Goal: Information Seeking & Learning: Learn about a topic

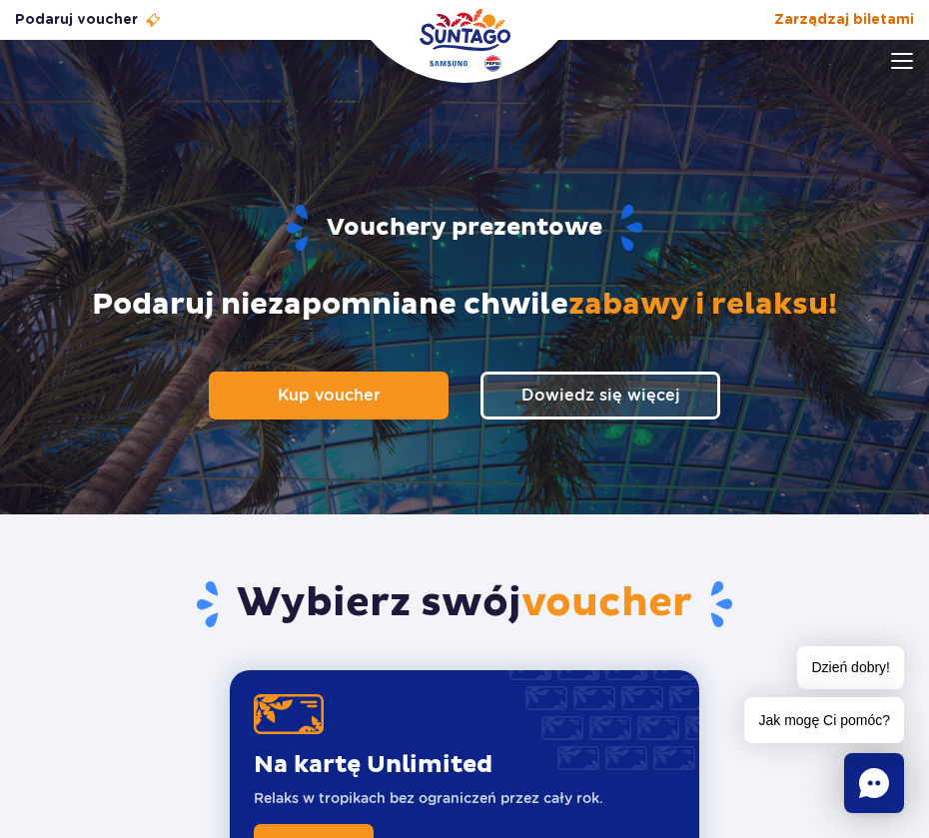
click at [876, 15] on span "Zarządzaj biletami" at bounding box center [844, 20] width 140 height 20
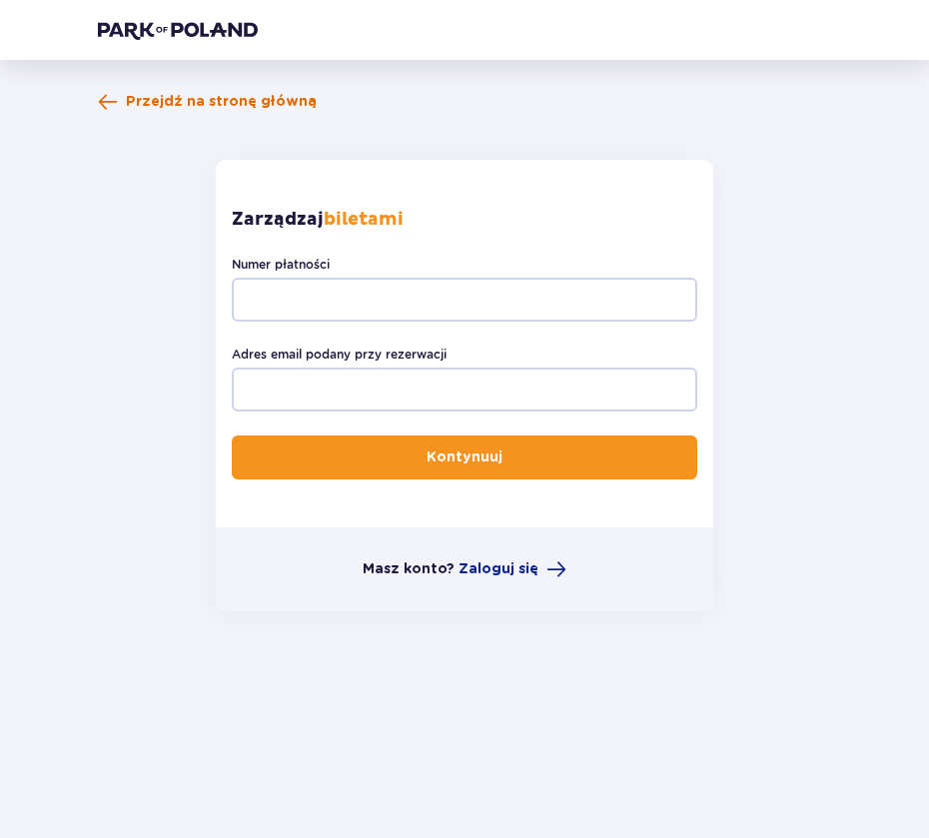
click at [228, 101] on span "Przejdź na stronę główną" at bounding box center [221, 102] width 191 height 20
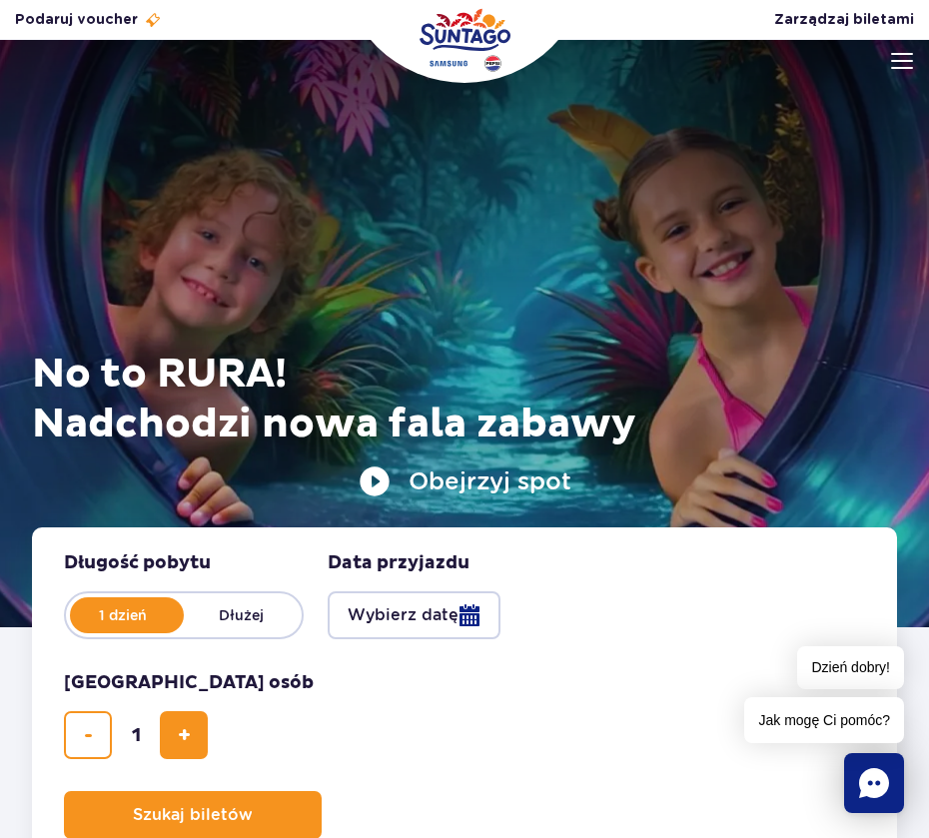
click at [897, 67] on img at bounding box center [902, 61] width 22 height 16
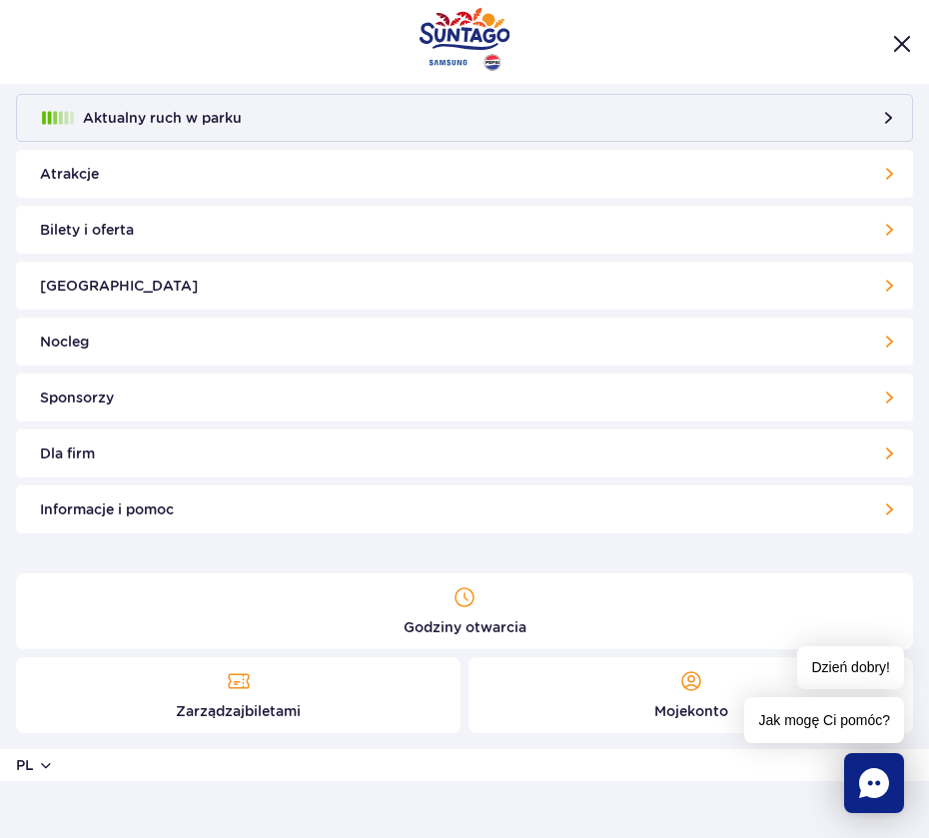
click at [316, 231] on link "Bilety i oferta" at bounding box center [464, 230] width 897 height 48
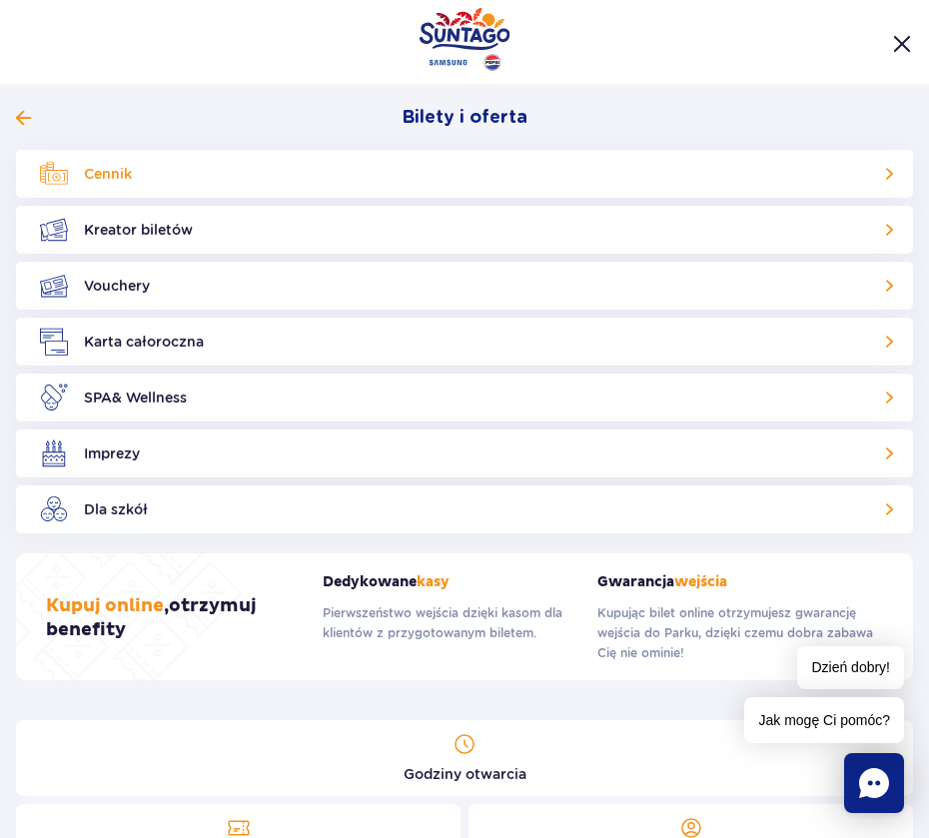
click at [229, 179] on link "Cennik" at bounding box center [464, 174] width 897 height 48
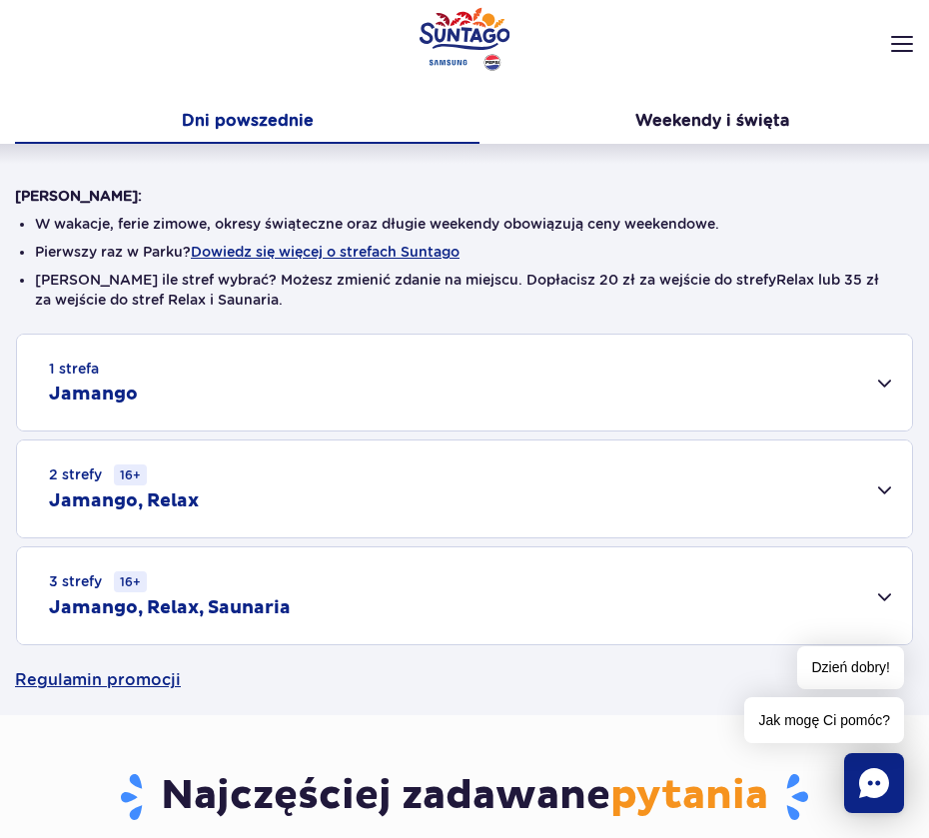
scroll to position [321, 0]
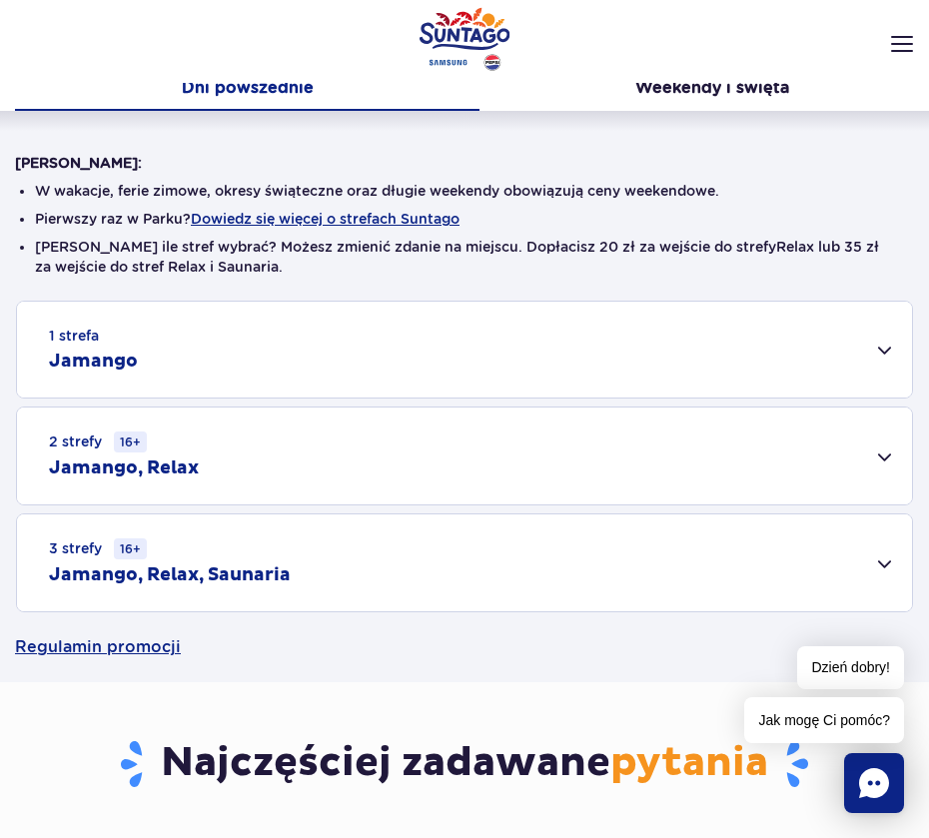
click at [882, 449] on div "2 strefy 16+ Jamango, Relax" at bounding box center [464, 456] width 895 height 97
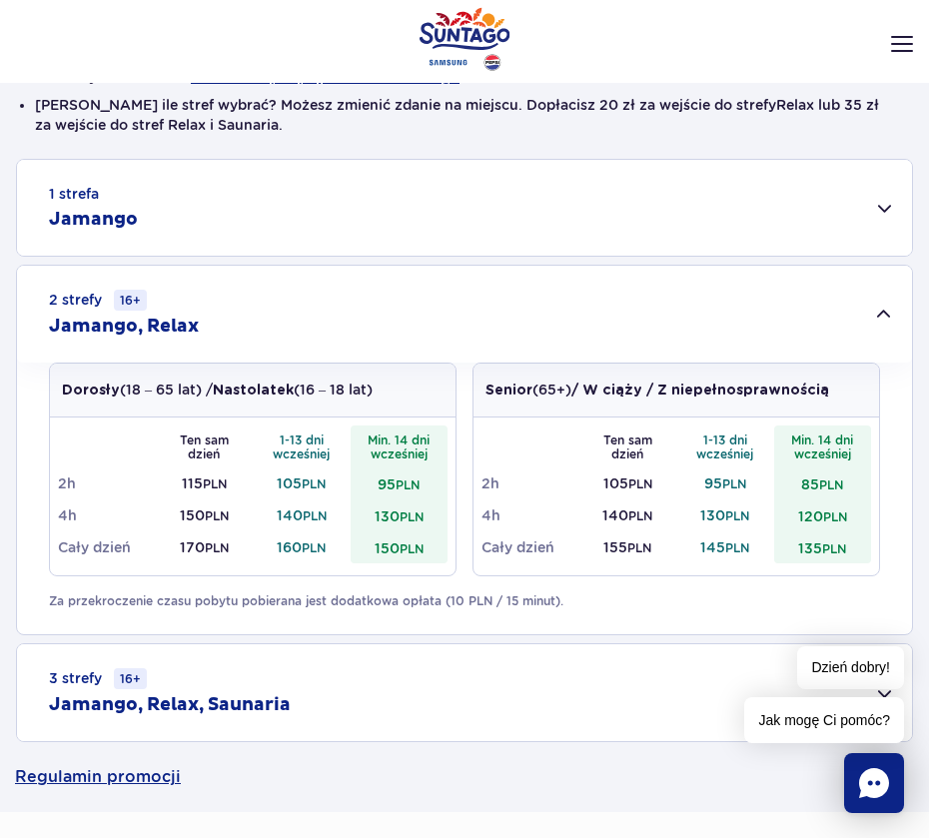
scroll to position [463, 0]
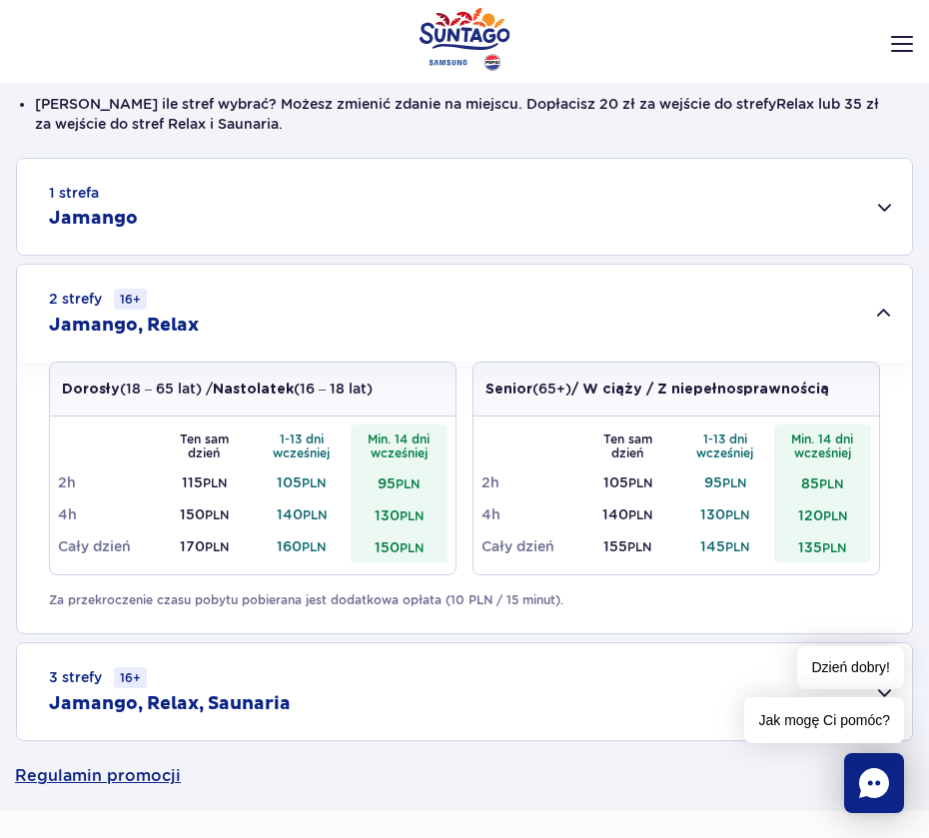
click at [857, 208] on div "1 strefa Jamango" at bounding box center [464, 207] width 895 height 96
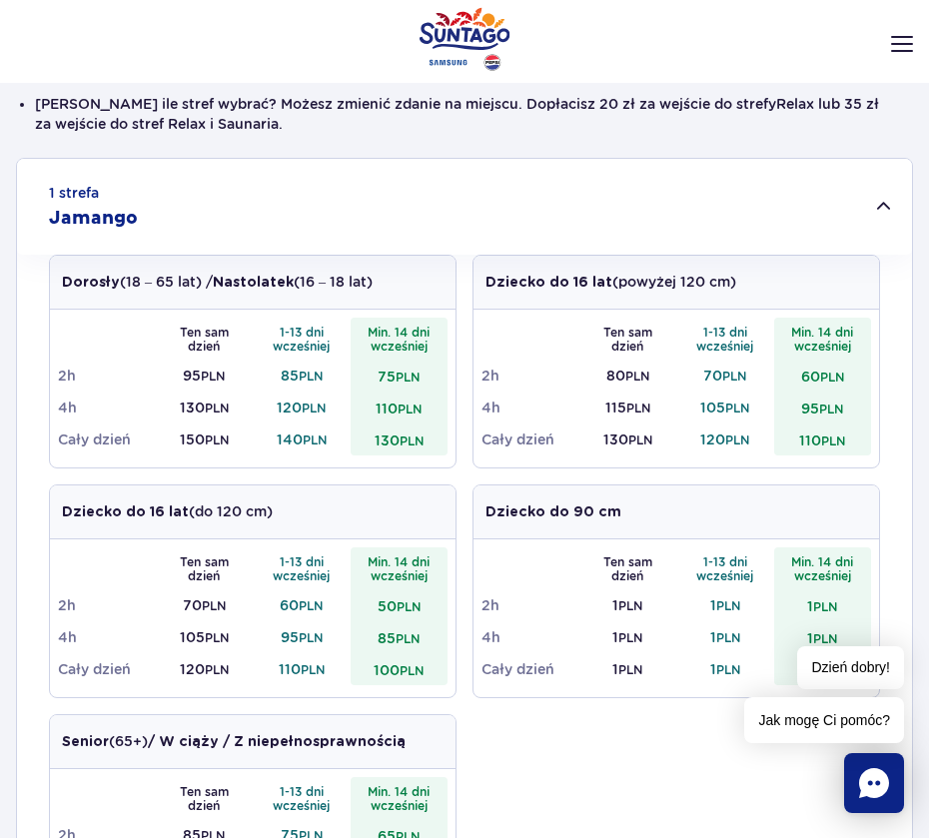
click at [857, 208] on div "1 strefa Jamango" at bounding box center [464, 207] width 895 height 96
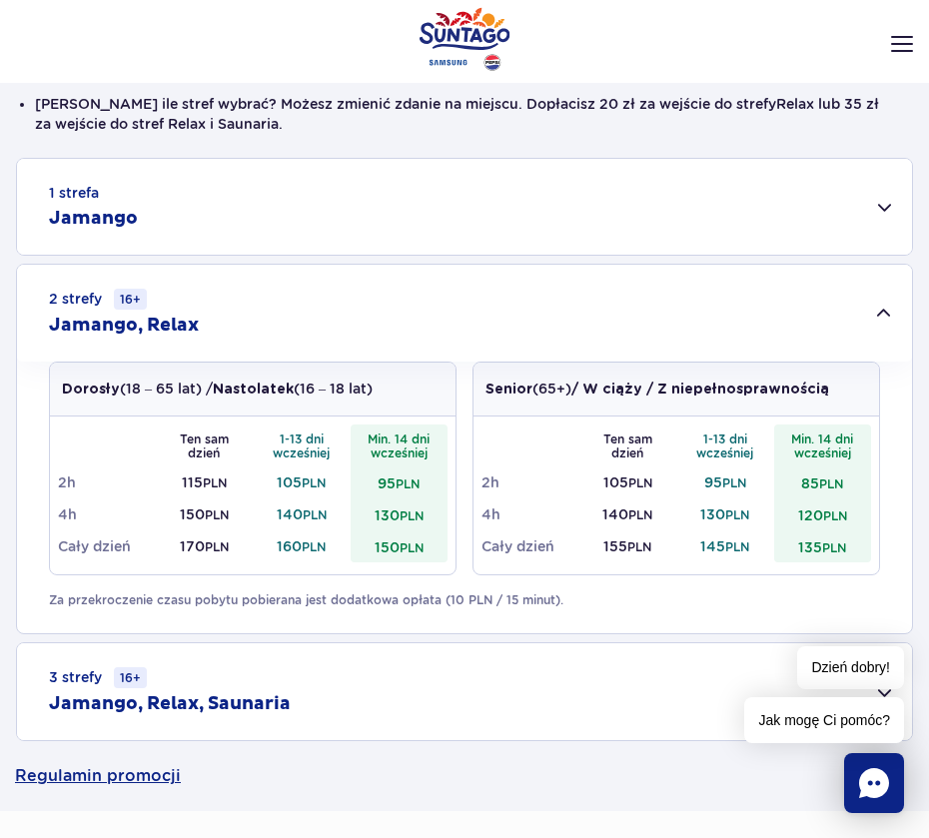
click at [884, 300] on div "2 strefy 16+ Jamango, Relax" at bounding box center [464, 313] width 895 height 97
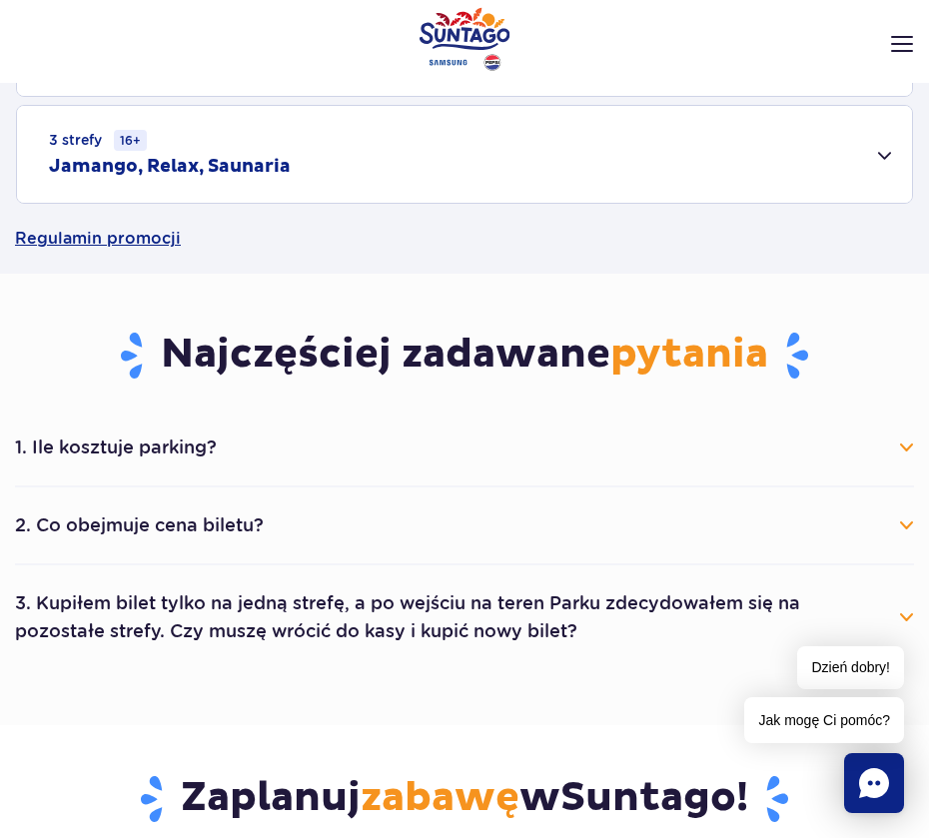
scroll to position [740, 0]
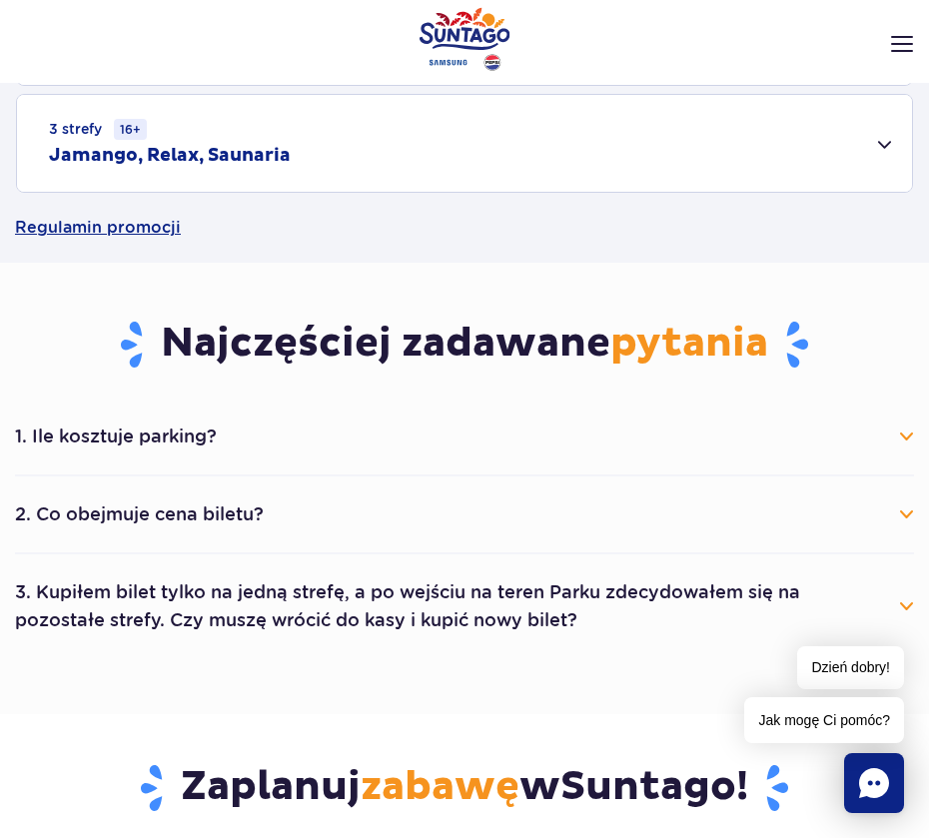
click at [921, 446] on div "1. Ile kosztuje parking? Parking kosztuje 25 zł za każdy rozpoczęty dzień kalen…" at bounding box center [464, 529] width 929 height 260
click at [909, 437] on button "1. Ile kosztuje parking?" at bounding box center [464, 437] width 899 height 44
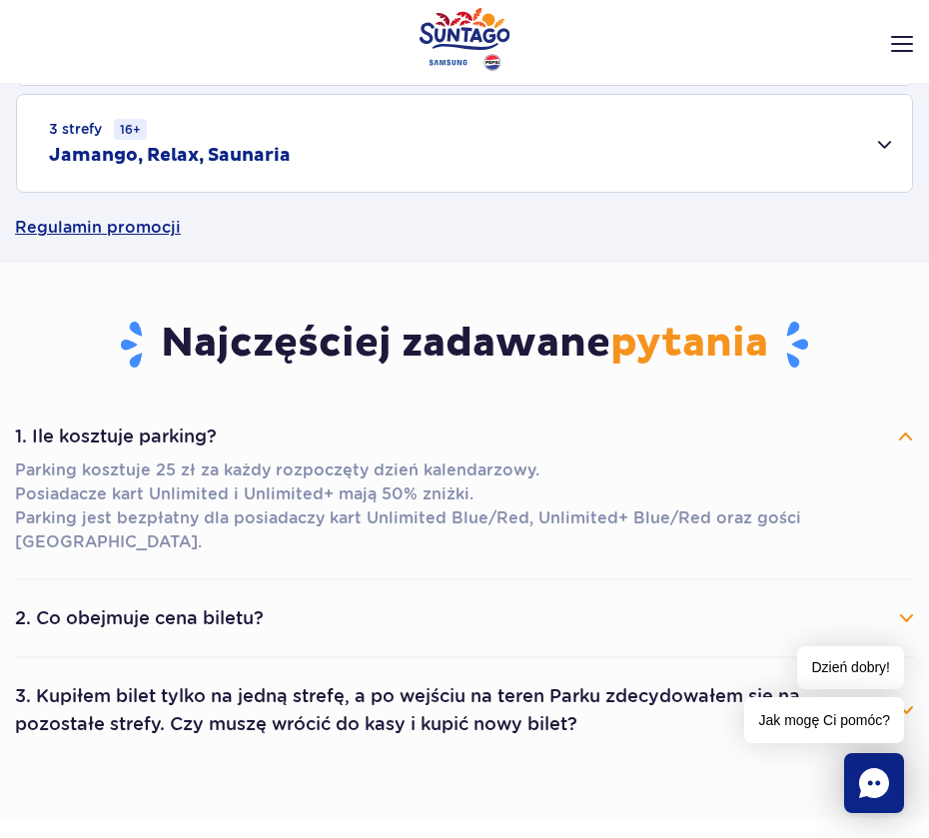
click at [909, 437] on button "1. Ile kosztuje parking?" at bounding box center [464, 437] width 899 height 44
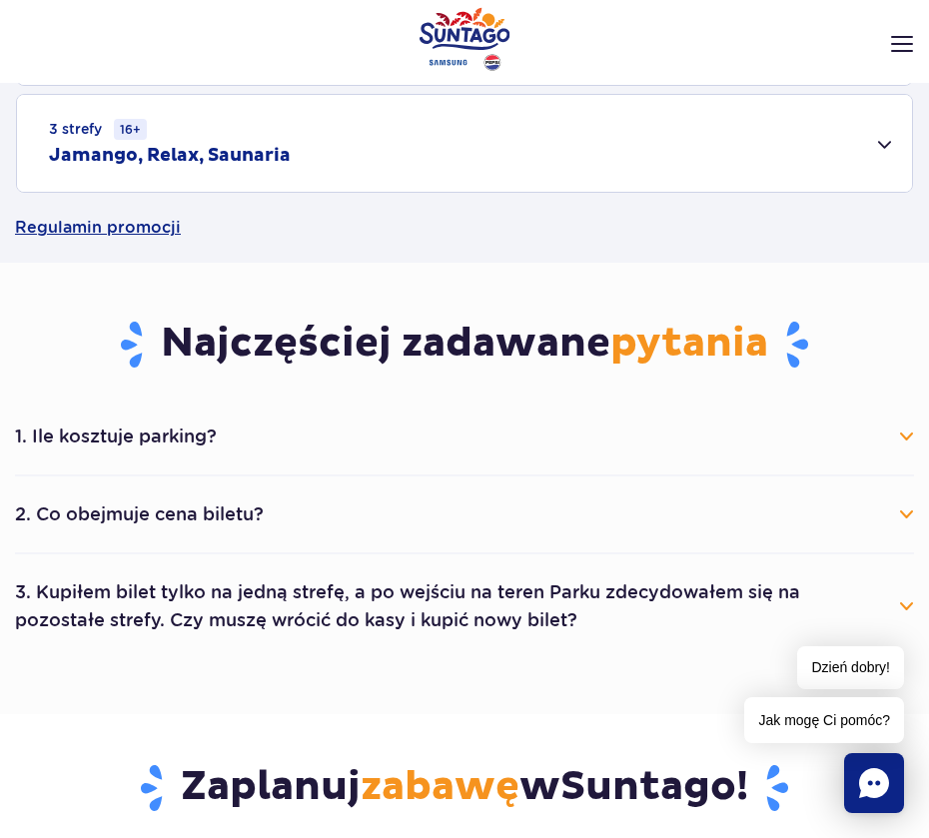
click at [894, 507] on button "2. Co obejmuje cena biletu?" at bounding box center [464, 514] width 899 height 44
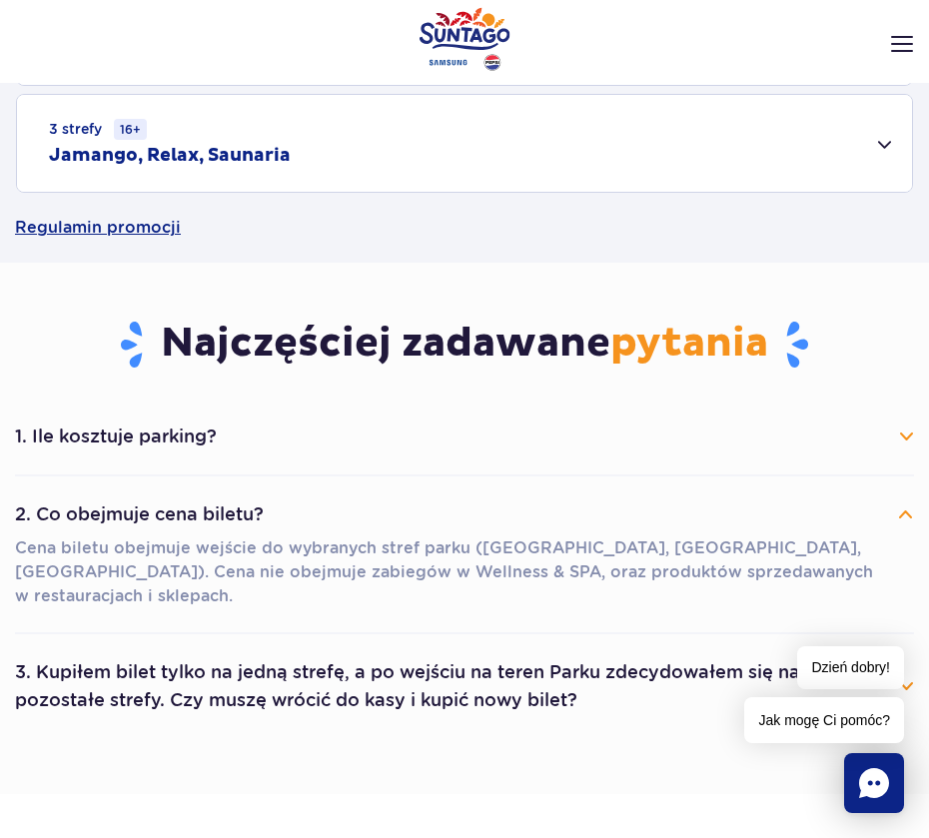
scroll to position [747, 0]
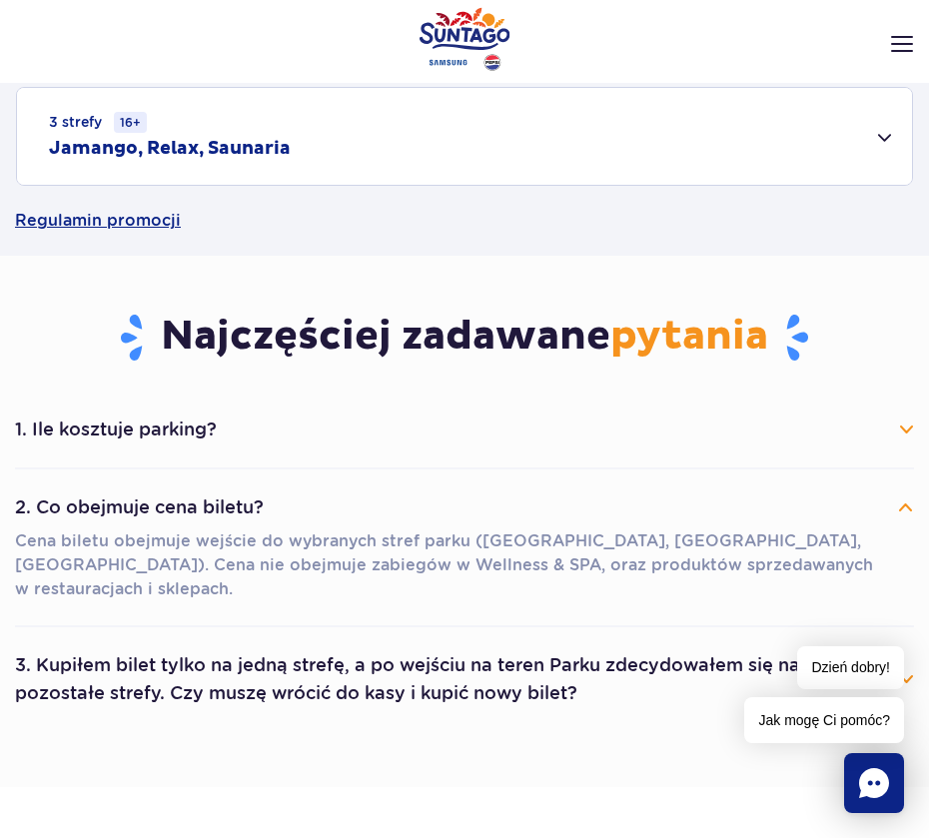
click at [894, 519] on button "2. Co obejmuje cena biletu?" at bounding box center [464, 507] width 899 height 44
